Goal: Transaction & Acquisition: Purchase product/service

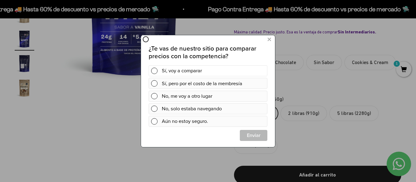
click at [200, 70] on div "Sí, voy a comparar" at bounding box center [213, 70] width 103 height 11
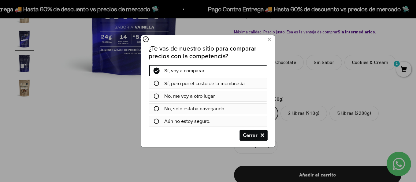
click at [249, 134] on span "Cerrar" at bounding box center [253, 135] width 27 height 11
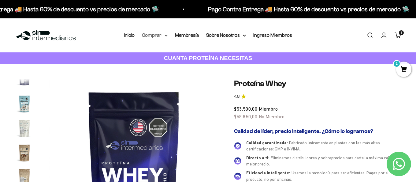
click at [164, 35] on summary "Comprar" at bounding box center [155, 35] width 26 height 8
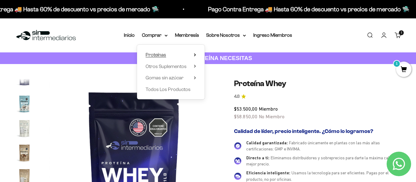
click at [169, 58] on summary "Proteínas" at bounding box center [171, 55] width 51 height 8
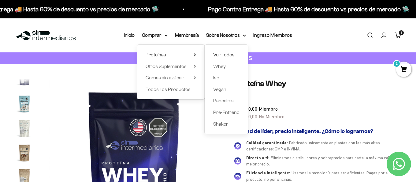
click at [224, 53] on span "Ver Todos" at bounding box center [223, 54] width 21 height 5
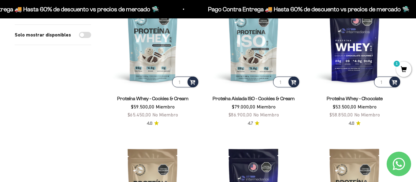
scroll to position [243, 0]
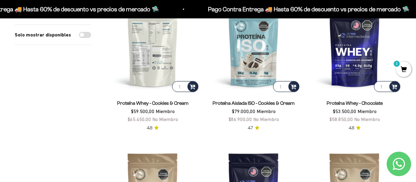
click at [177, 48] on img at bounding box center [153, 46] width 94 height 94
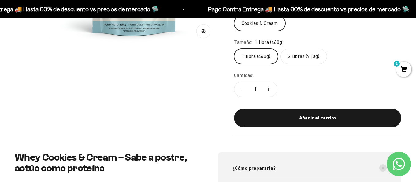
scroll to position [201, 0]
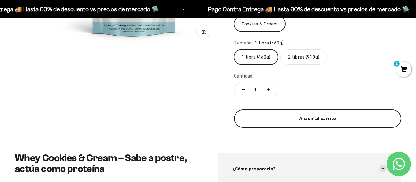
click at [295, 113] on button "Añadir al carrito" at bounding box center [317, 118] width 167 height 18
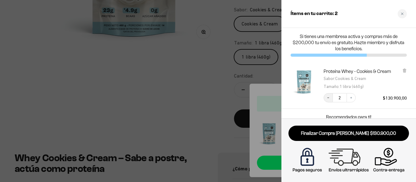
click at [330, 95] on button "Decrease quantity" at bounding box center [328, 97] width 9 height 9
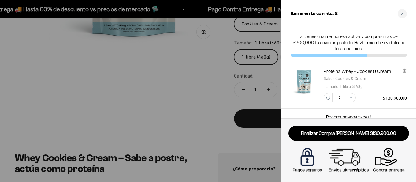
click at [189, 98] on div at bounding box center [208, 91] width 416 height 182
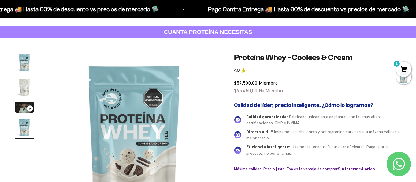
scroll to position [0, 0]
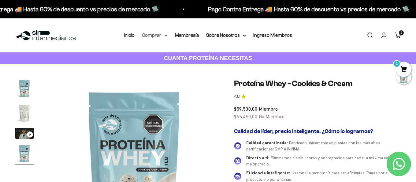
click at [153, 34] on summary "Comprar" at bounding box center [155, 35] width 26 height 8
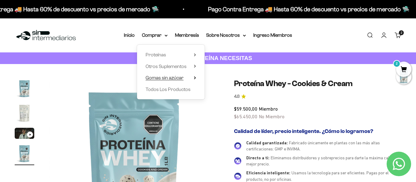
click at [171, 76] on span "Gomas sin azúcar" at bounding box center [165, 77] width 38 height 5
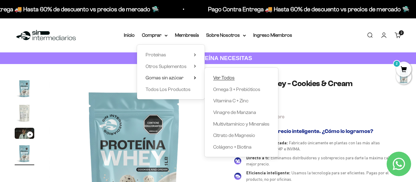
click at [231, 77] on span "Ver Todos" at bounding box center [223, 77] width 21 height 5
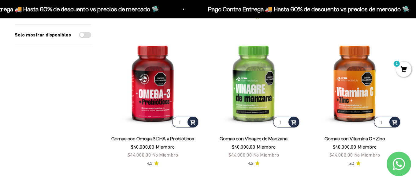
scroll to position [198, 0]
